Goal: Task Accomplishment & Management: Manage account settings

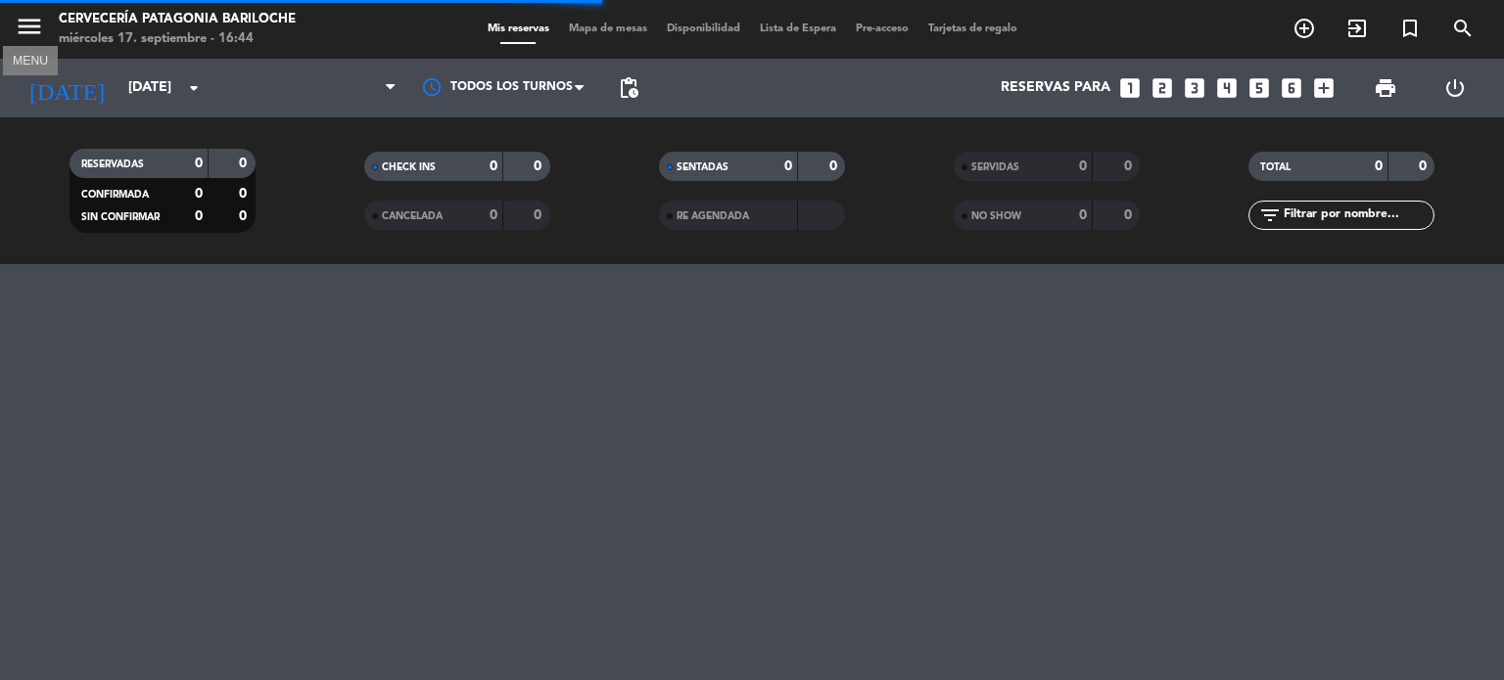
click at [16, 19] on icon "menu" at bounding box center [29, 26] width 29 height 29
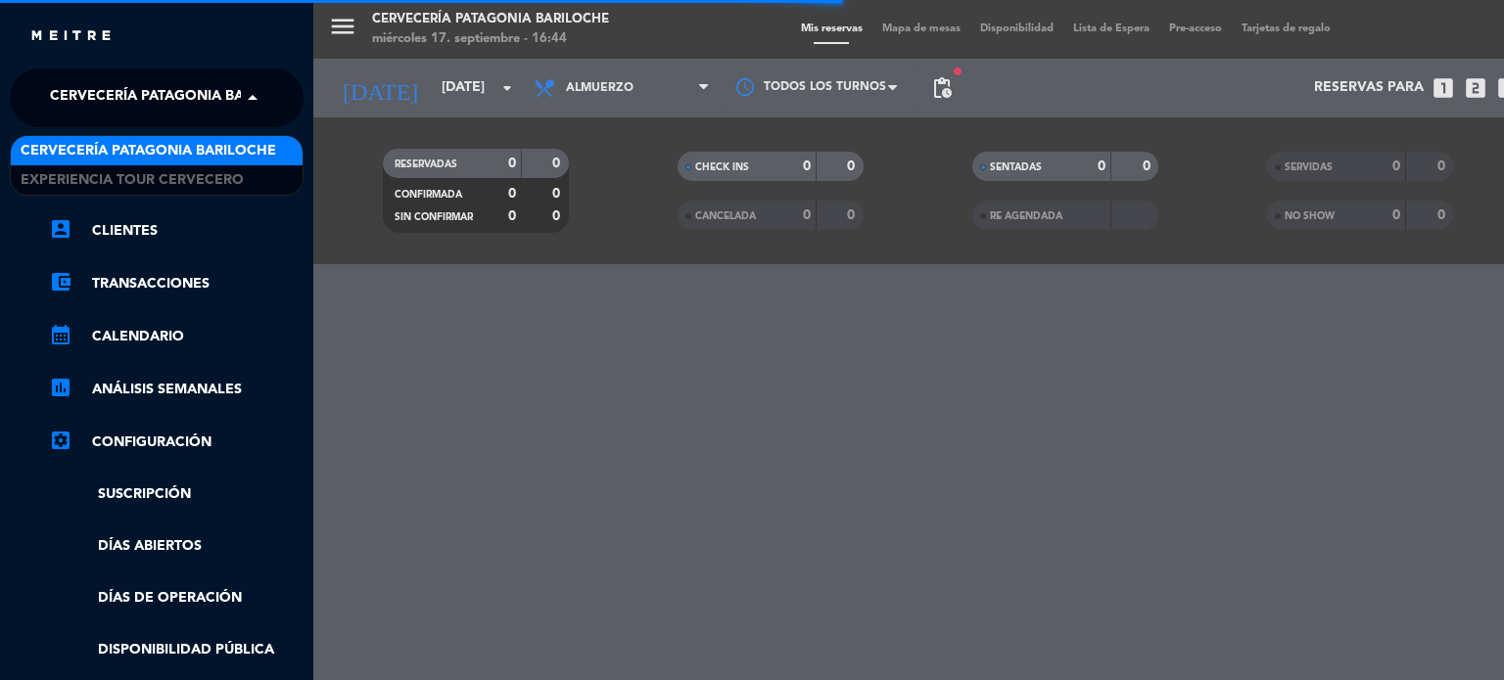
click at [258, 113] on span at bounding box center [257, 97] width 33 height 41
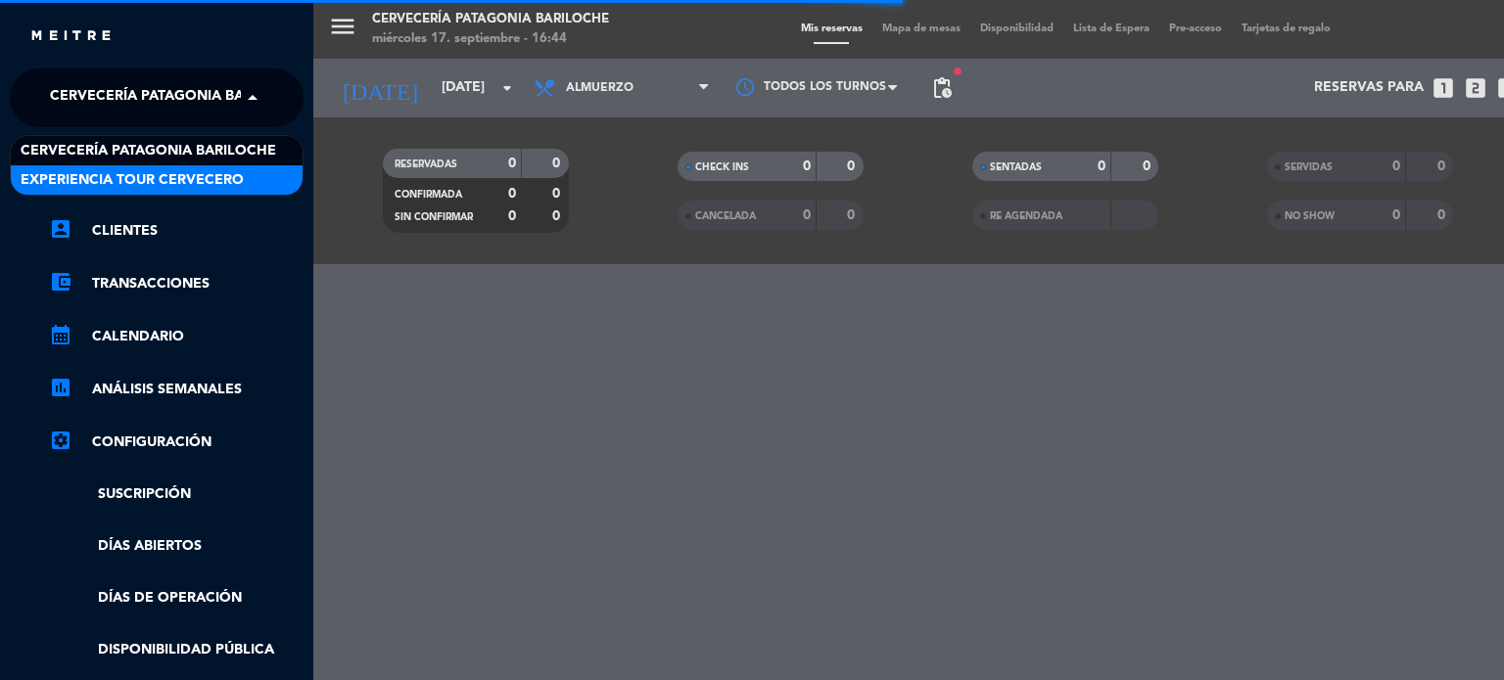
click at [192, 169] on span "Experiencia Tour Cervecero" at bounding box center [132, 180] width 223 height 23
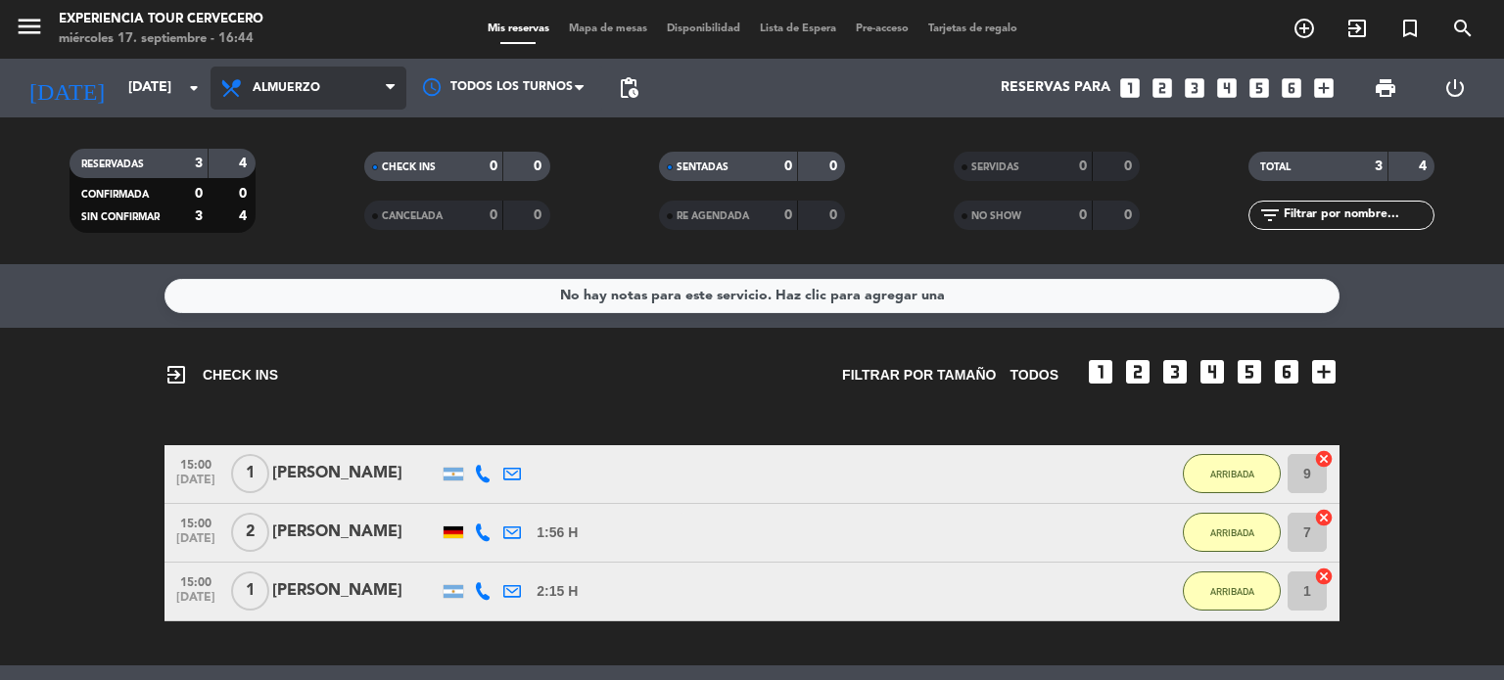
click at [336, 101] on span "Almuerzo" at bounding box center [308, 88] width 196 height 43
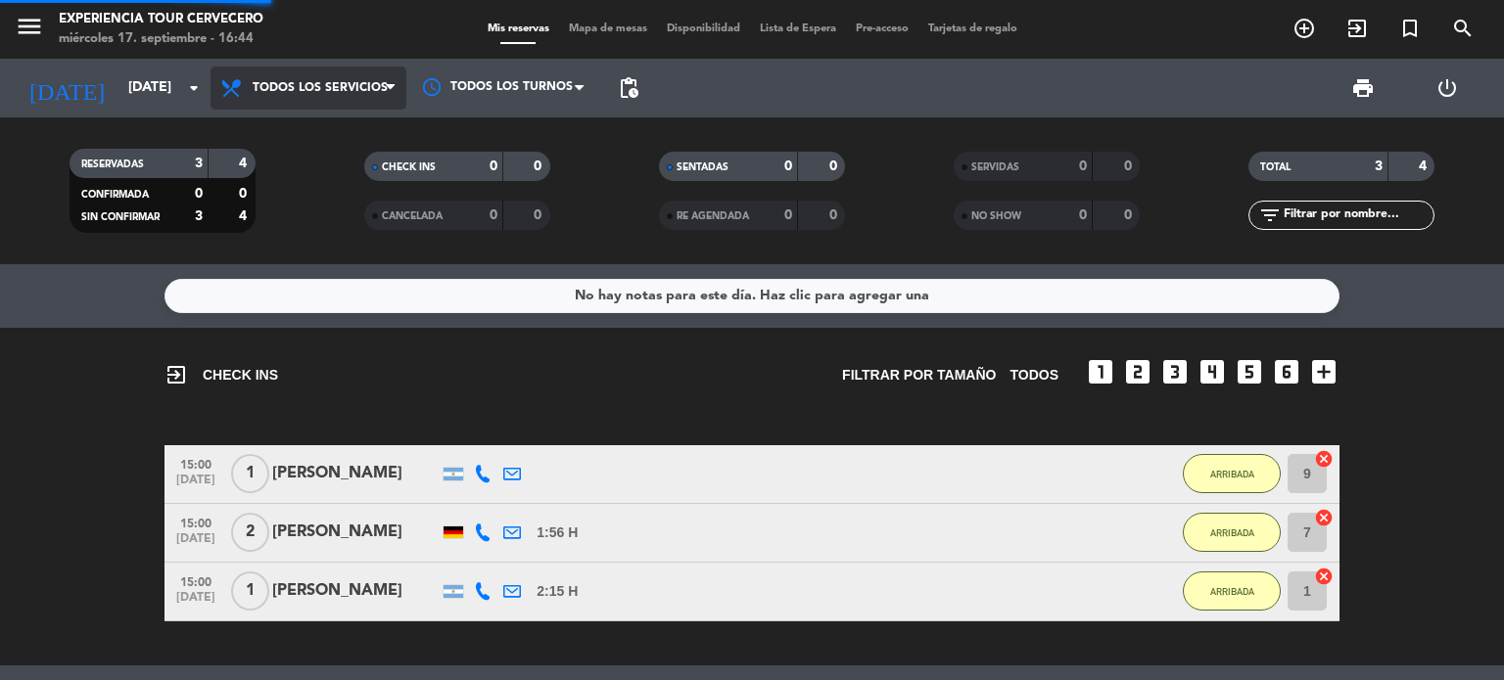
click at [294, 140] on div "menu Experiencia Tour Cervecero [DATE] 17. septiembre - 16:44 Mis reservas Mapa…" at bounding box center [752, 132] width 1504 height 264
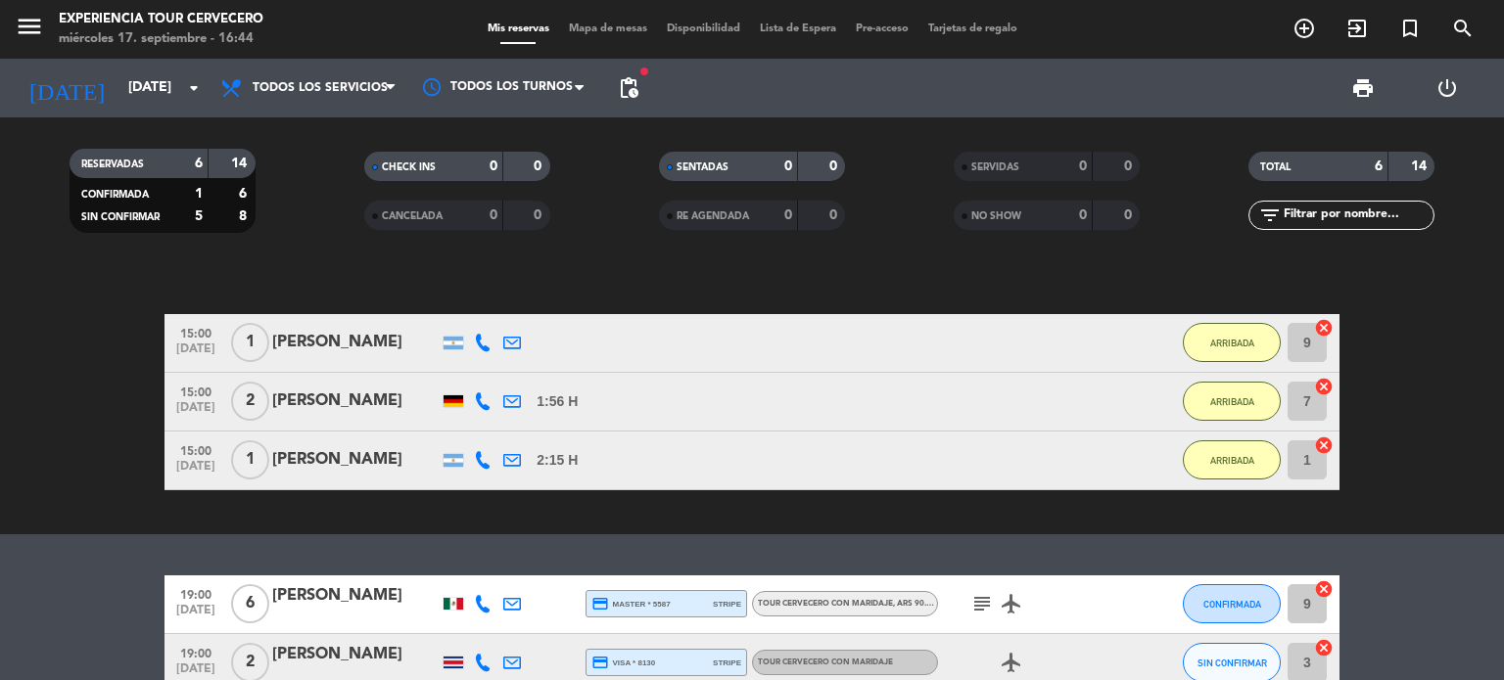
scroll to position [236, 0]
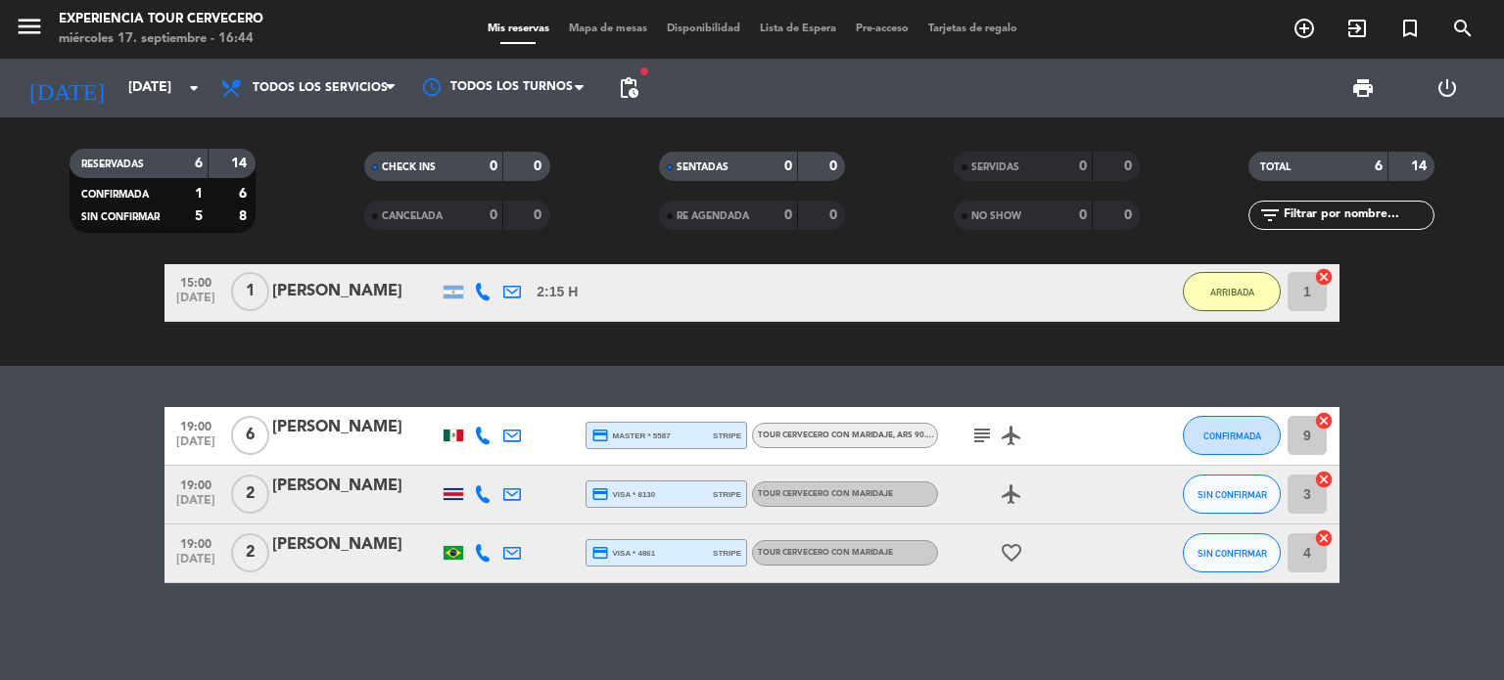
click at [975, 437] on icon "subject" at bounding box center [981, 435] width 23 height 23
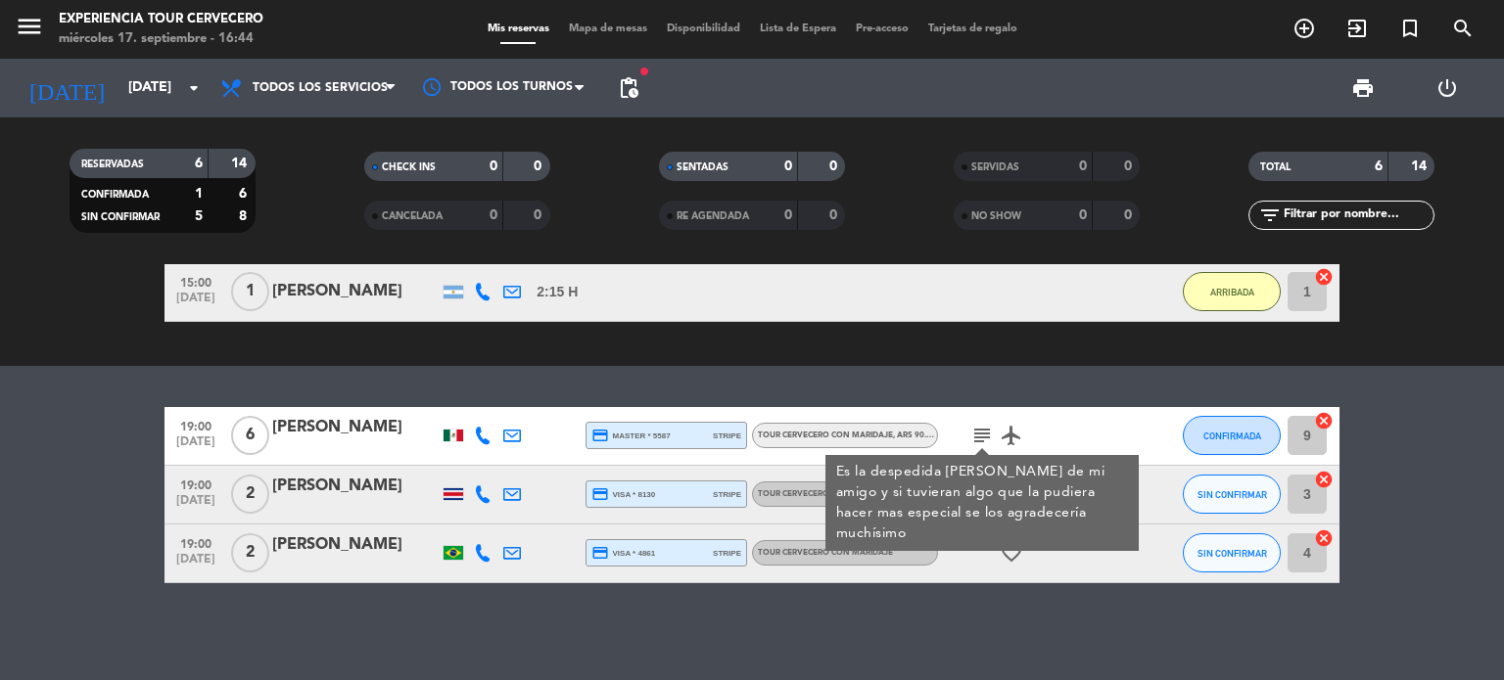
click at [975, 437] on icon "subject" at bounding box center [981, 435] width 23 height 23
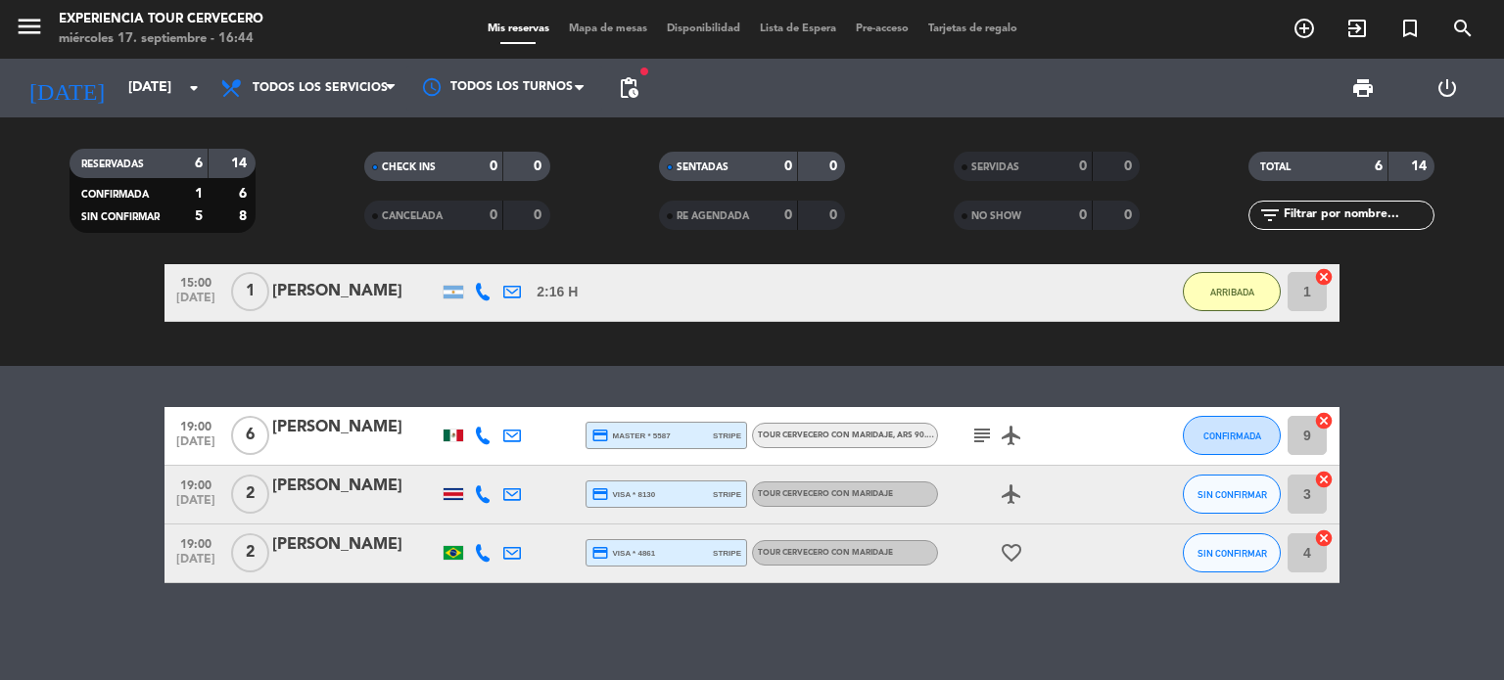
click at [350, 445] on div at bounding box center [355, 449] width 166 height 16
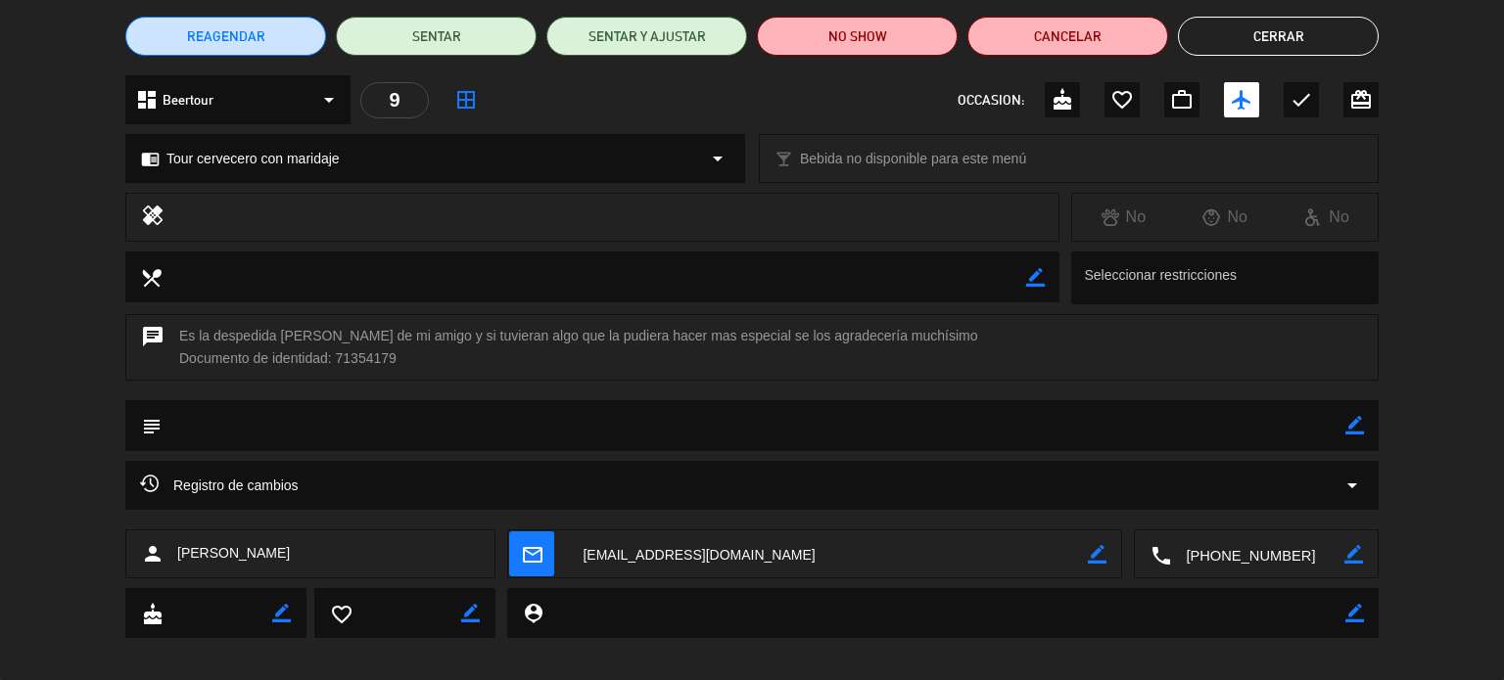
scroll to position [164, 0]
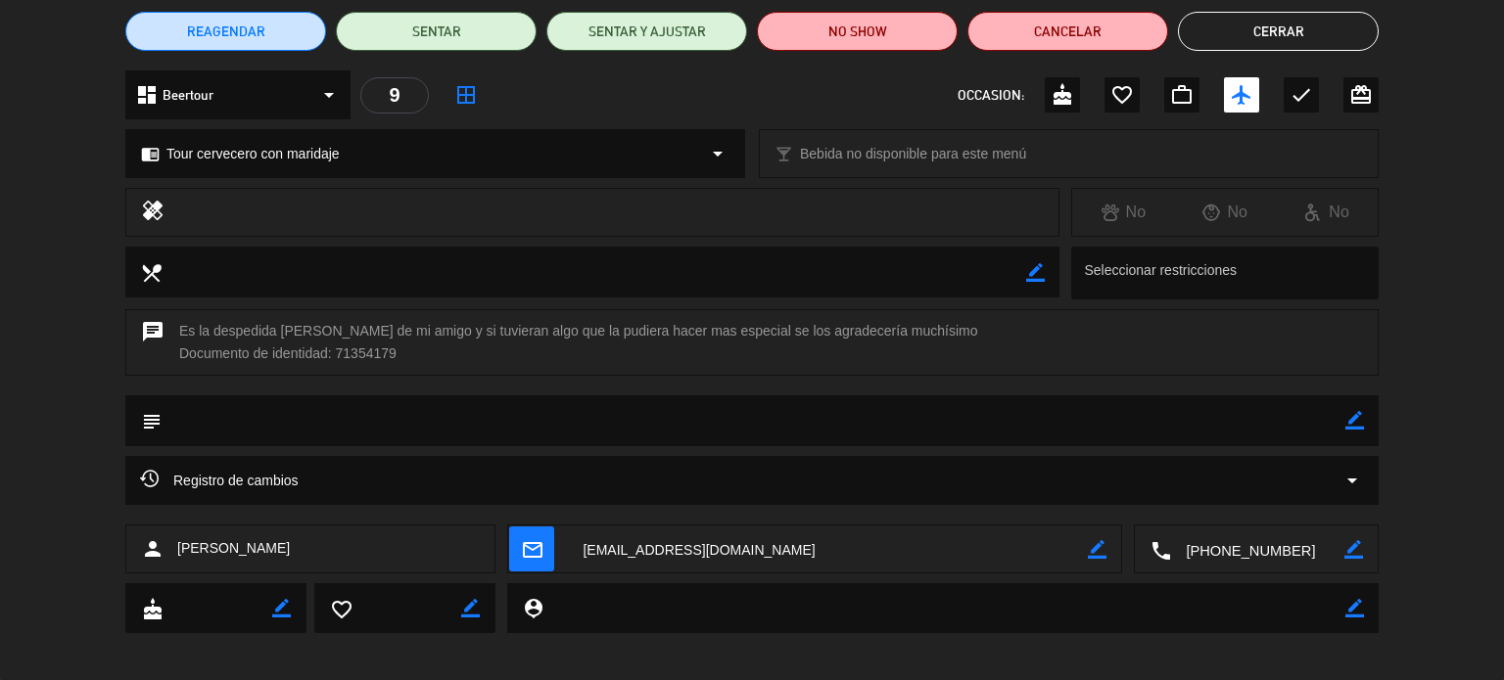
click at [869, 473] on div "Registro de cambios arrow_drop_down" at bounding box center [752, 480] width 1224 height 23
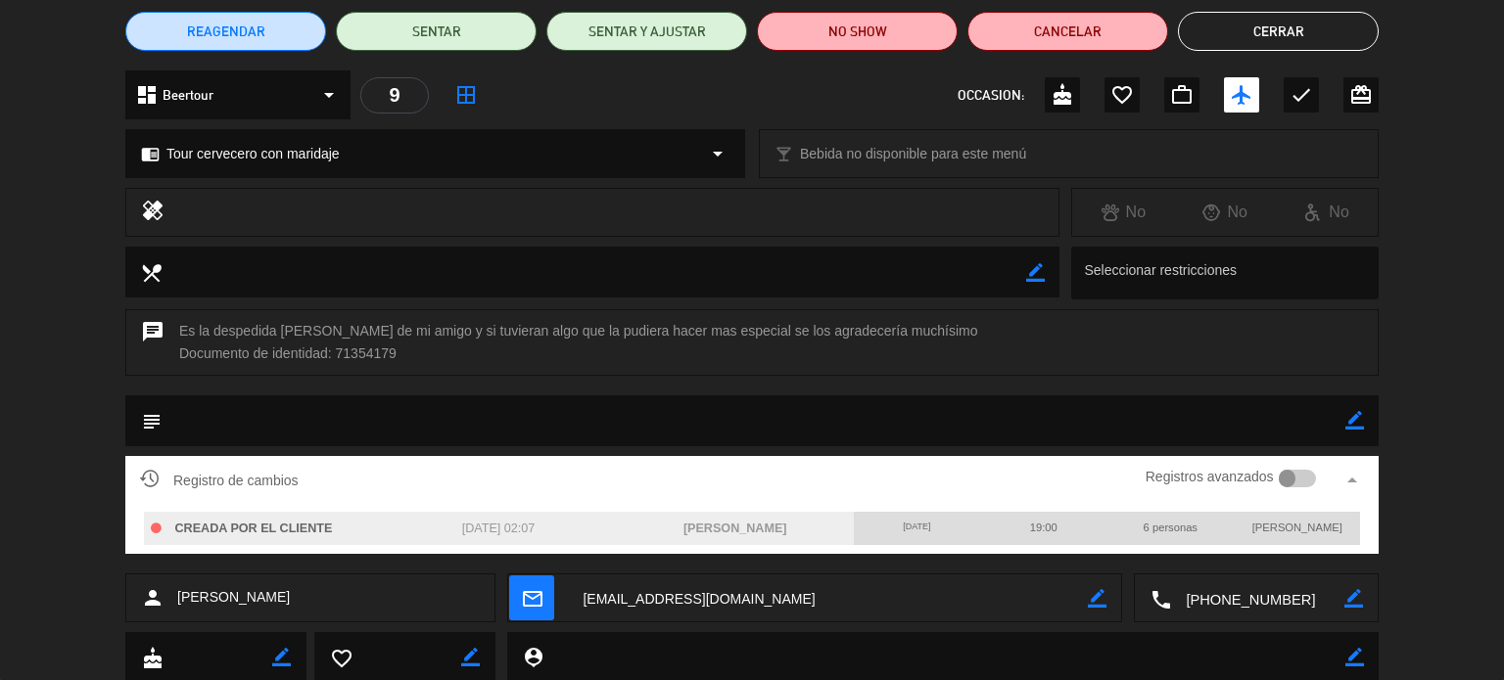
click at [869, 473] on div "Registro de cambios Registros avanzados arrow_drop_up" at bounding box center [752, 480] width 1224 height 29
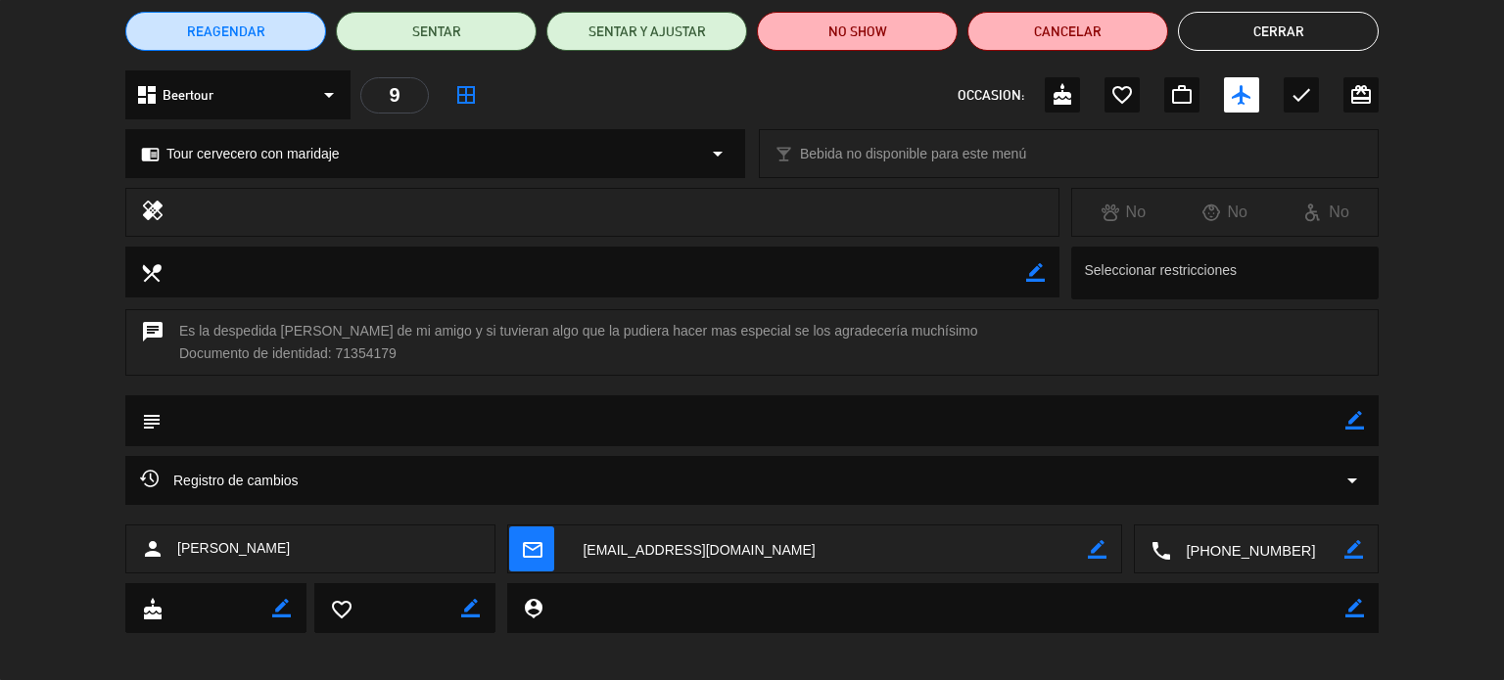
click at [1265, 27] on button "Cerrar" at bounding box center [1278, 31] width 201 height 39
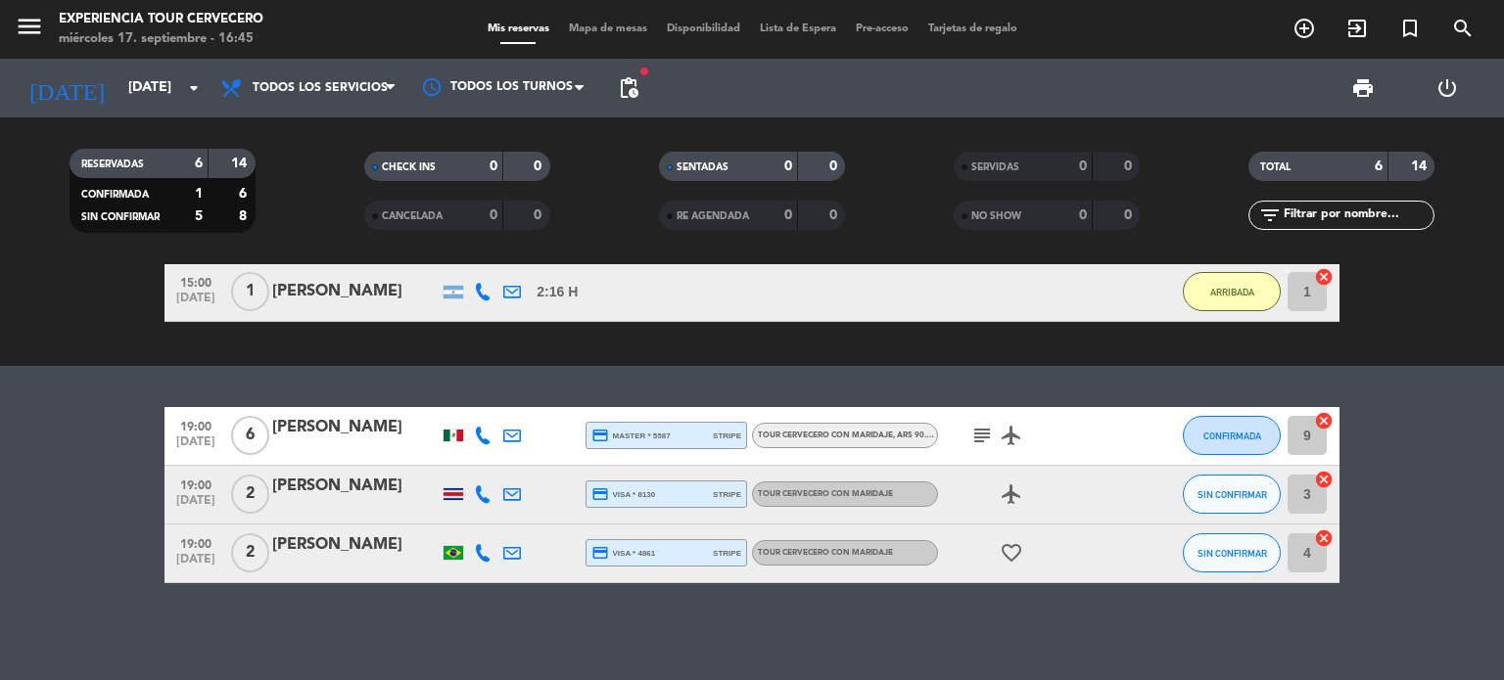
click at [388, 492] on div "[PERSON_NAME]" at bounding box center [355, 486] width 166 height 25
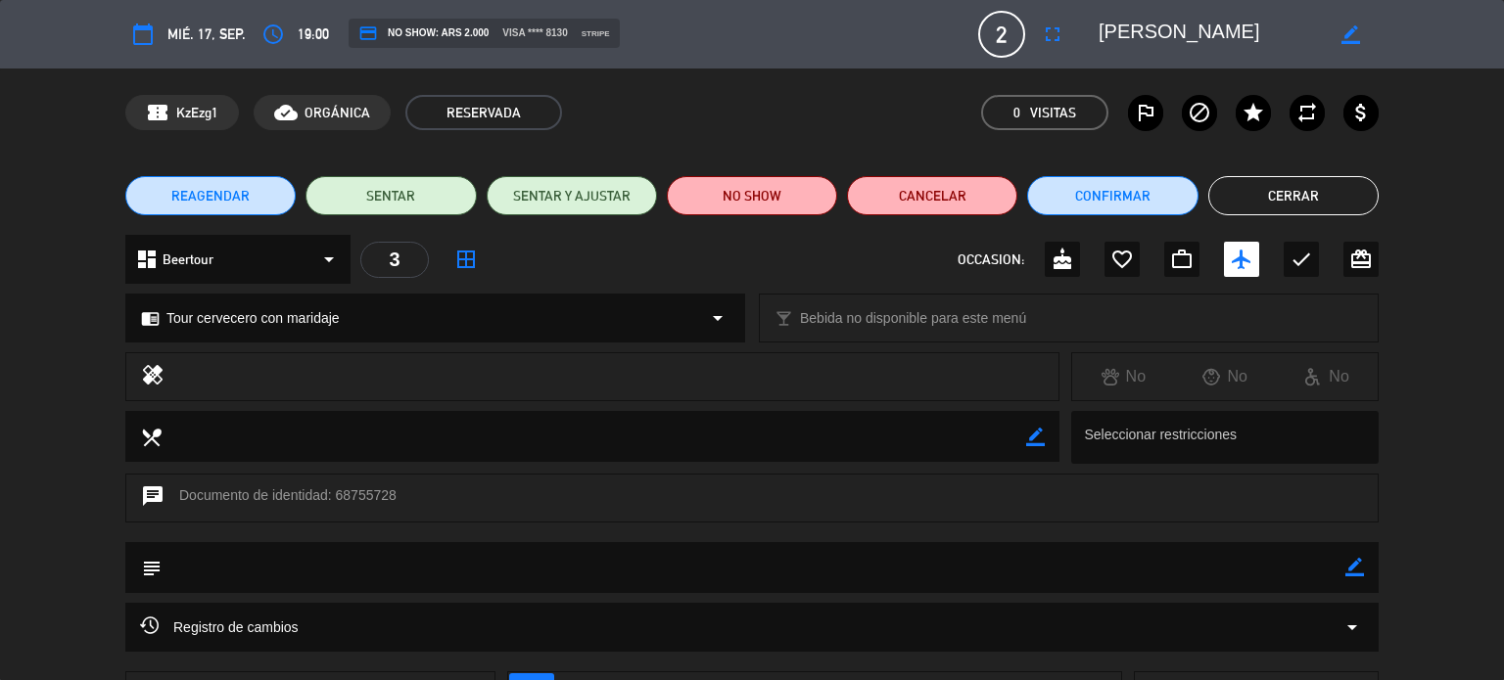
click at [661, 626] on div "Registro de cambios arrow_drop_down" at bounding box center [752, 627] width 1224 height 23
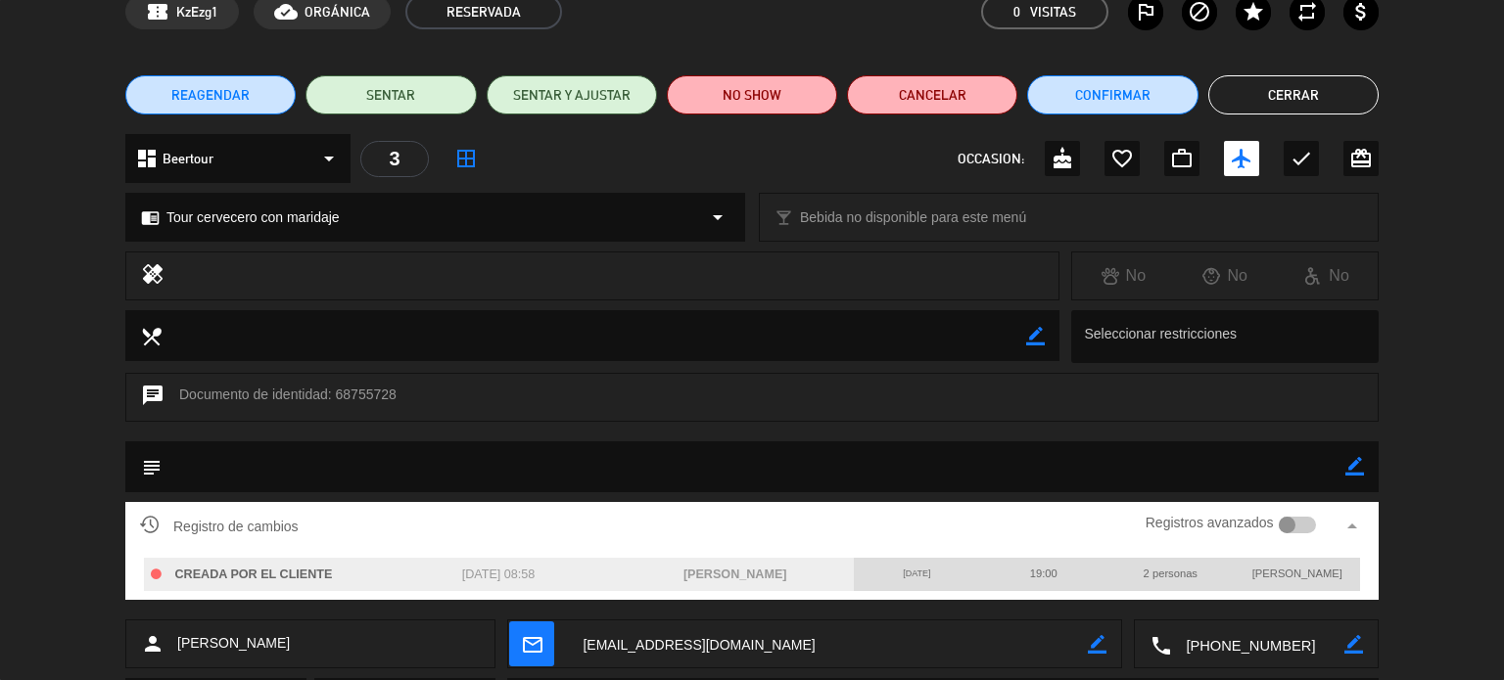
scroll to position [102, 0]
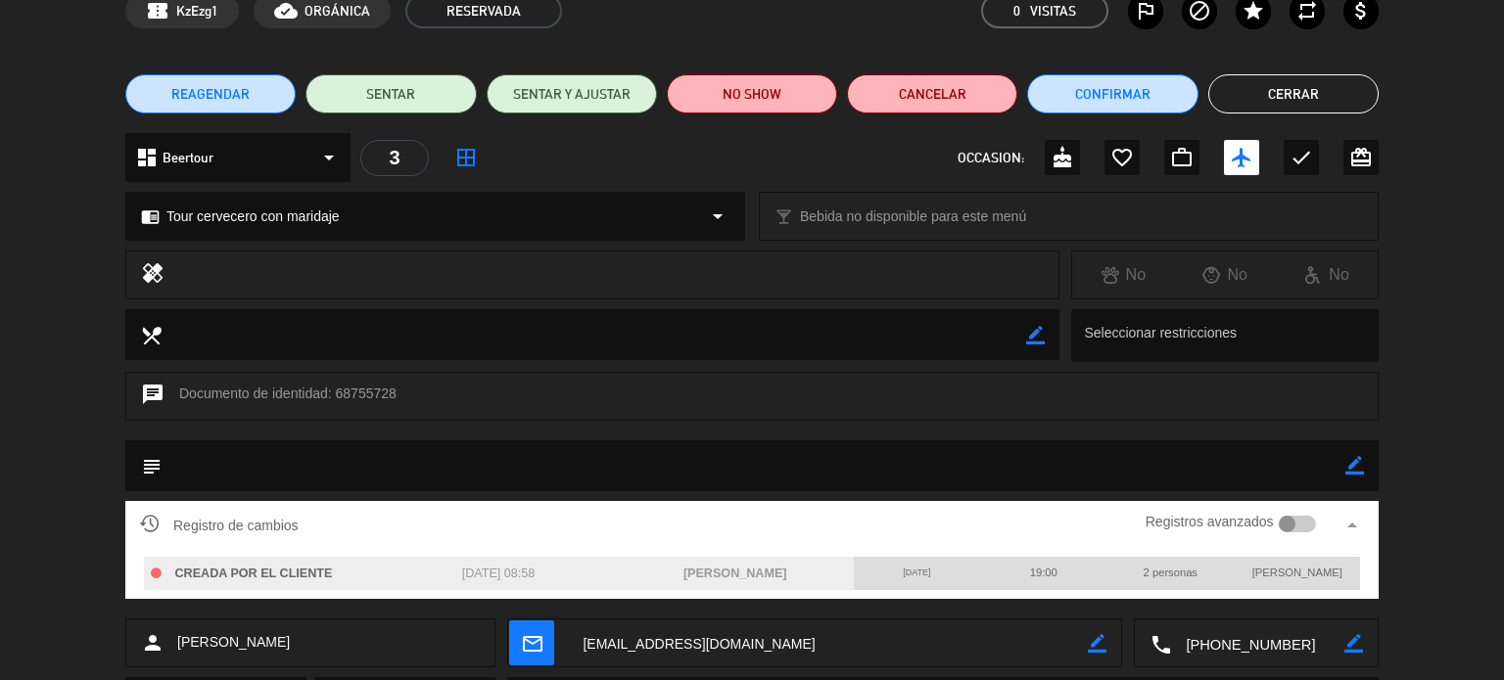
click at [1304, 83] on button "Cerrar" at bounding box center [1293, 93] width 170 height 39
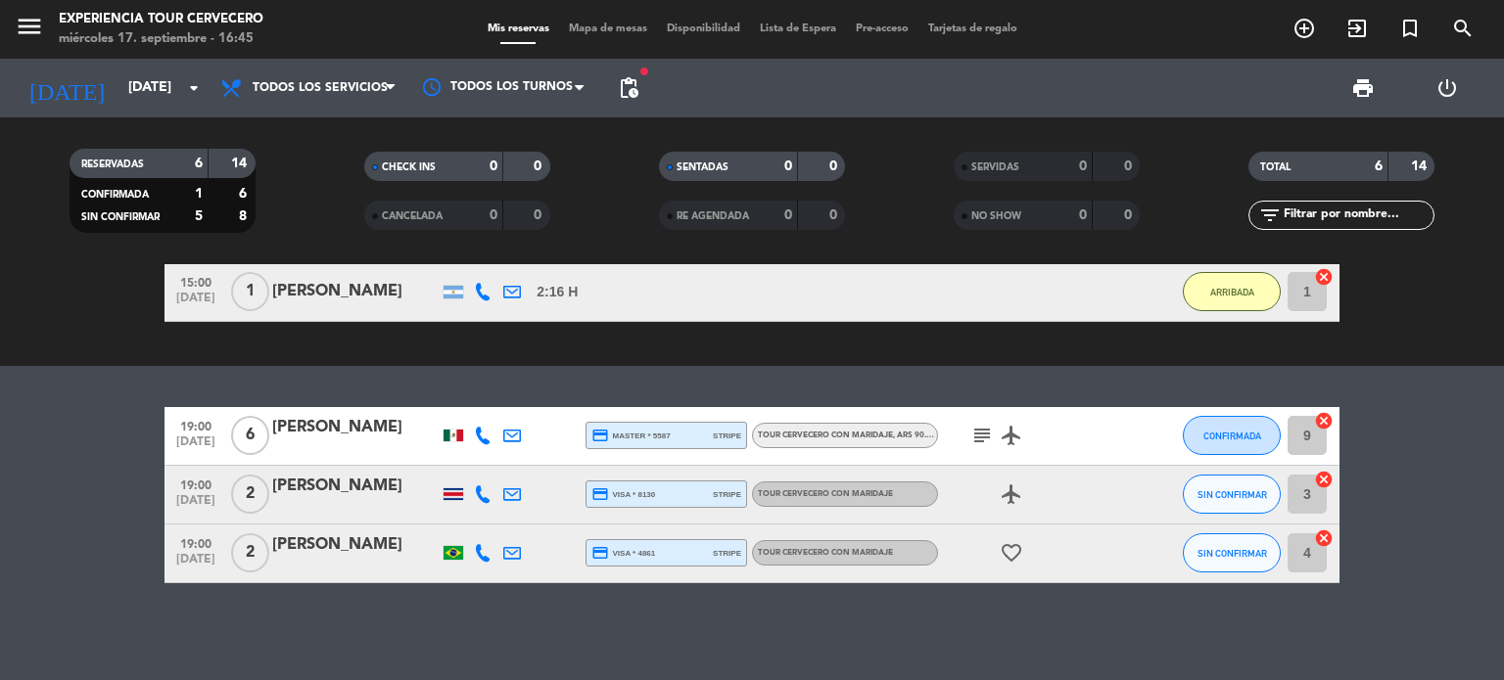
click at [305, 543] on div "[PERSON_NAME]" at bounding box center [355, 545] width 166 height 25
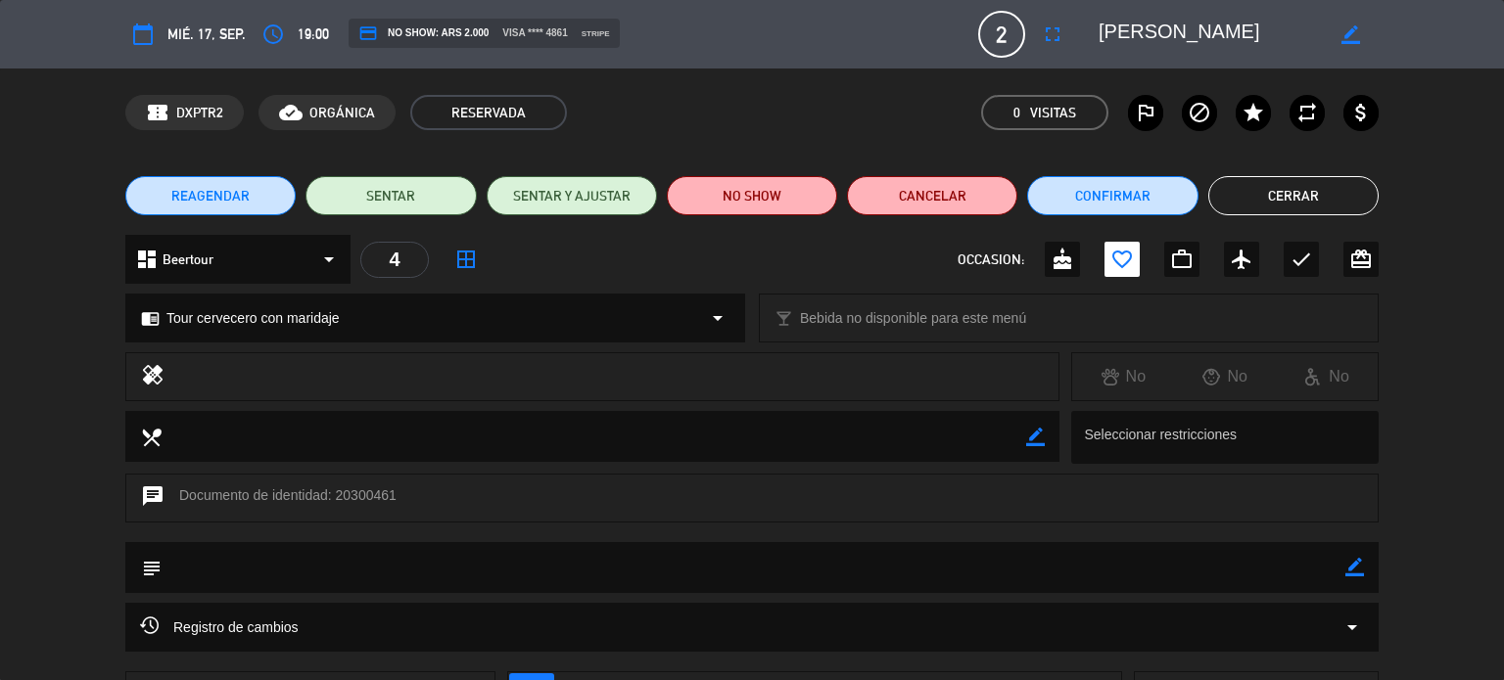
click at [688, 647] on div "Registro de cambios arrow_drop_down" at bounding box center [751, 627] width 1253 height 49
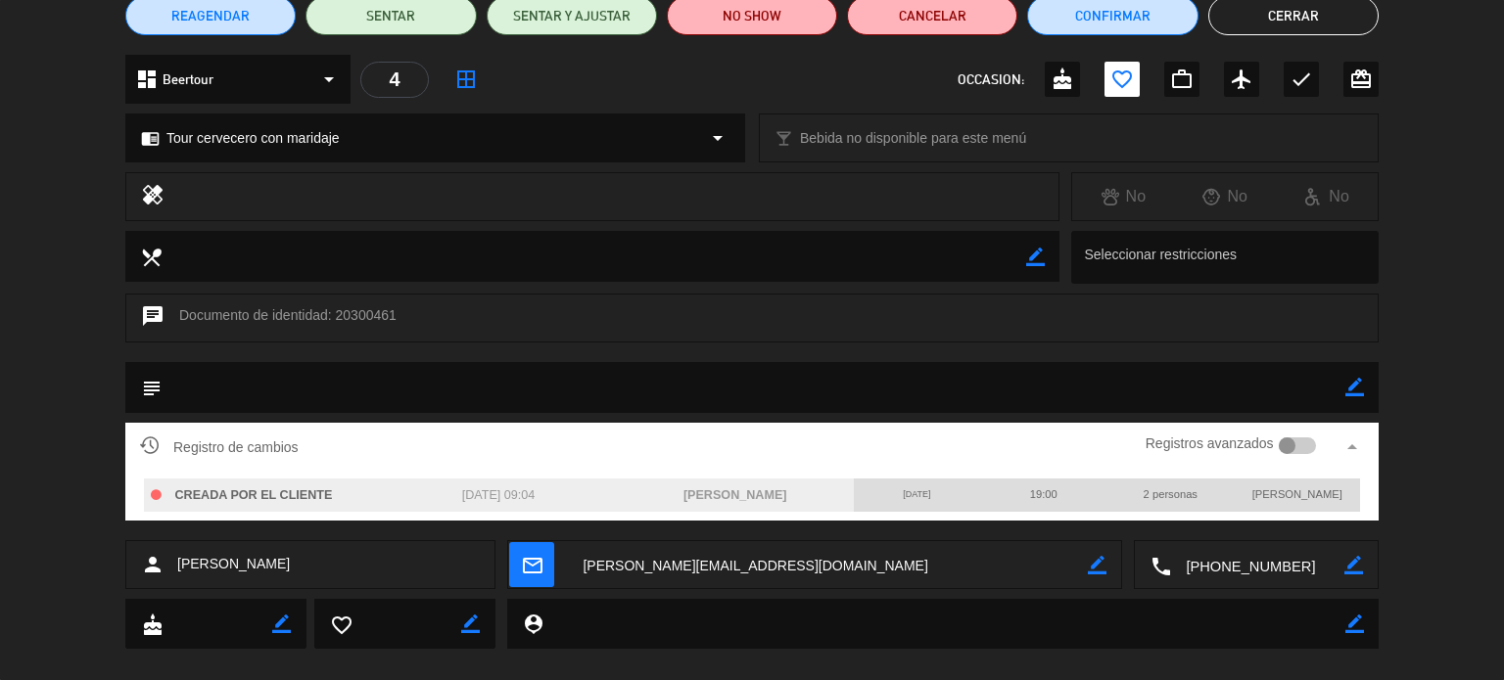
scroll to position [0, 0]
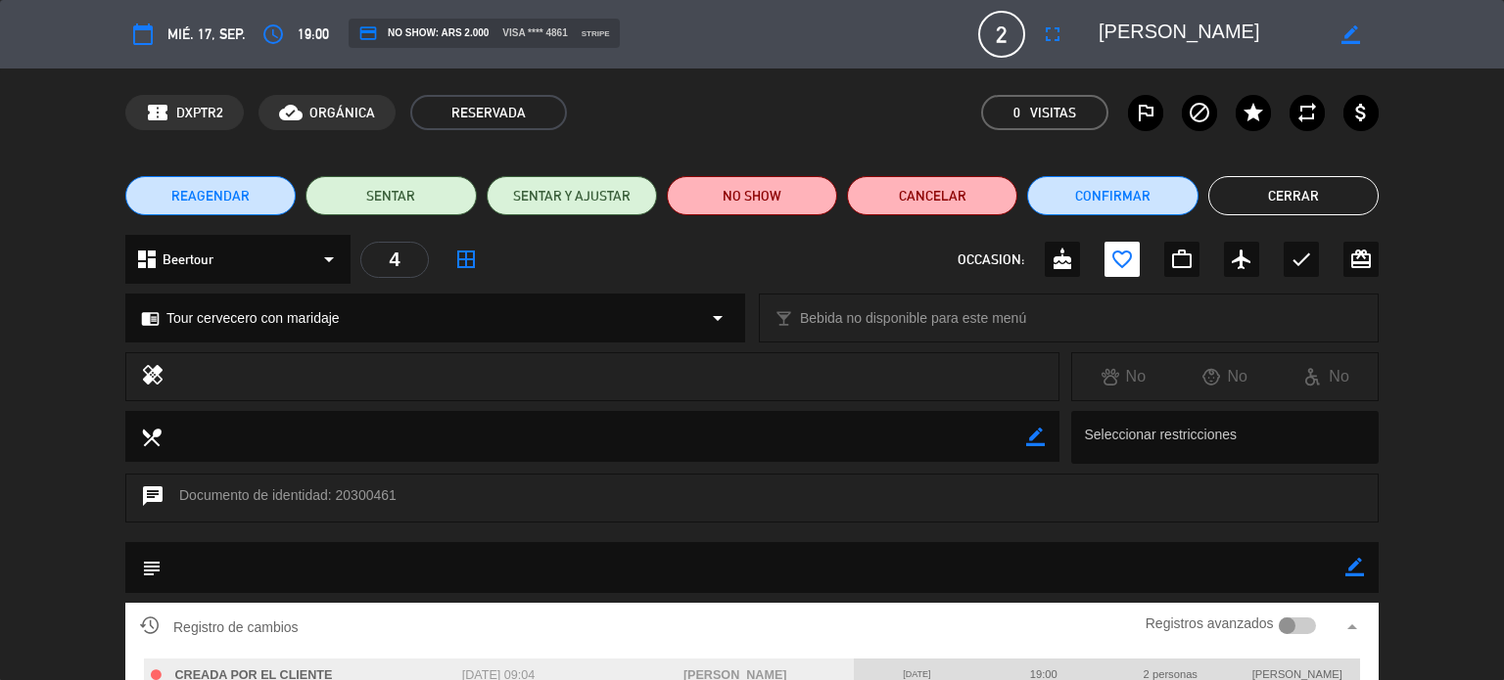
click at [1334, 179] on button "Cerrar" at bounding box center [1293, 195] width 170 height 39
